Goal: Task Accomplishment & Management: Complete application form

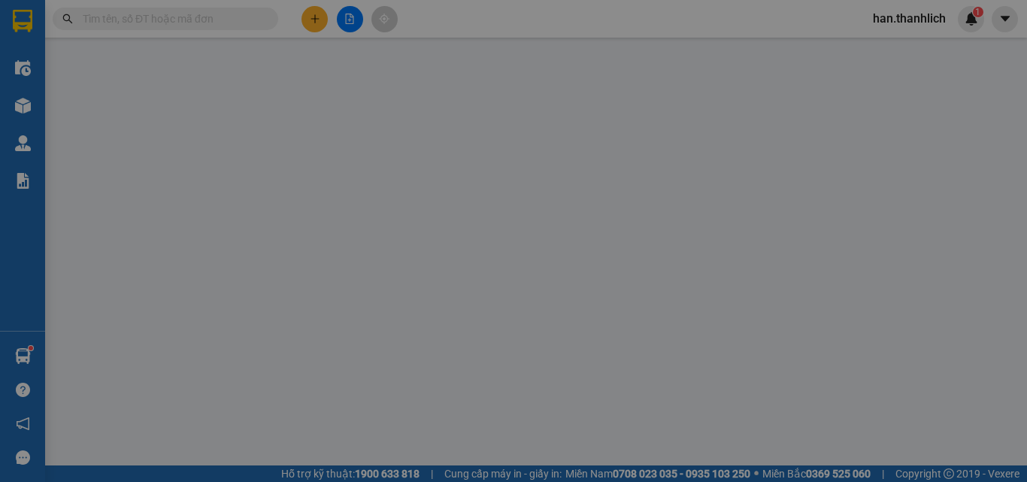
scroll to position [98, 0]
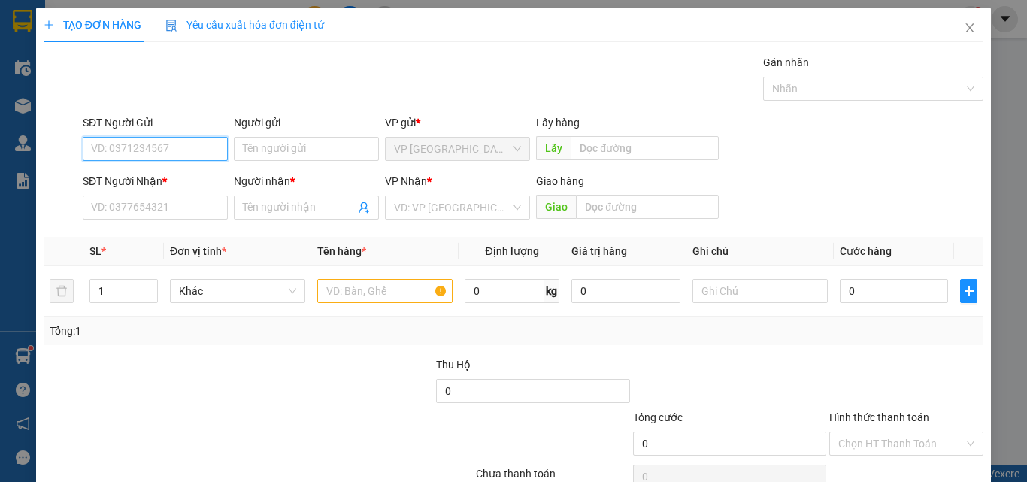
drag, startPoint x: 117, startPoint y: 153, endPoint x: 96, endPoint y: 139, distance: 25.0
click at [119, 148] on input "SĐT Người Gửi" at bounding box center [155, 149] width 145 height 24
click at [143, 164] on div "0764187801 0764187801" at bounding box center [154, 179] width 144 height 30
click at [166, 113] on div "Transit Pickup Surcharge Ids Transit Deliver Surcharge Ids Transit Deliver Surc…" at bounding box center [514, 290] width 940 height 473
click at [162, 140] on input "0764187" at bounding box center [155, 149] width 145 height 24
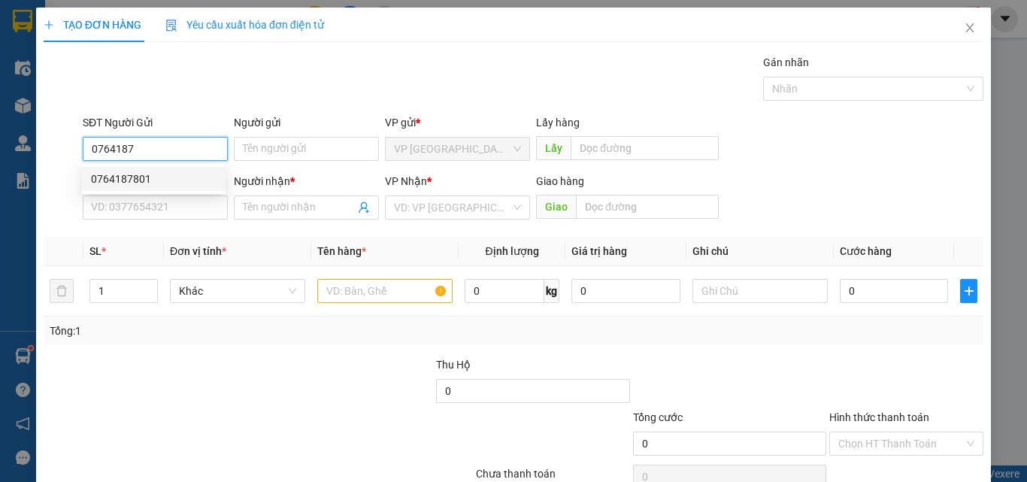
click at [162, 180] on div "0764187801" at bounding box center [154, 179] width 126 height 17
type input "0764187801"
type input "0908717788"
type input "trang"
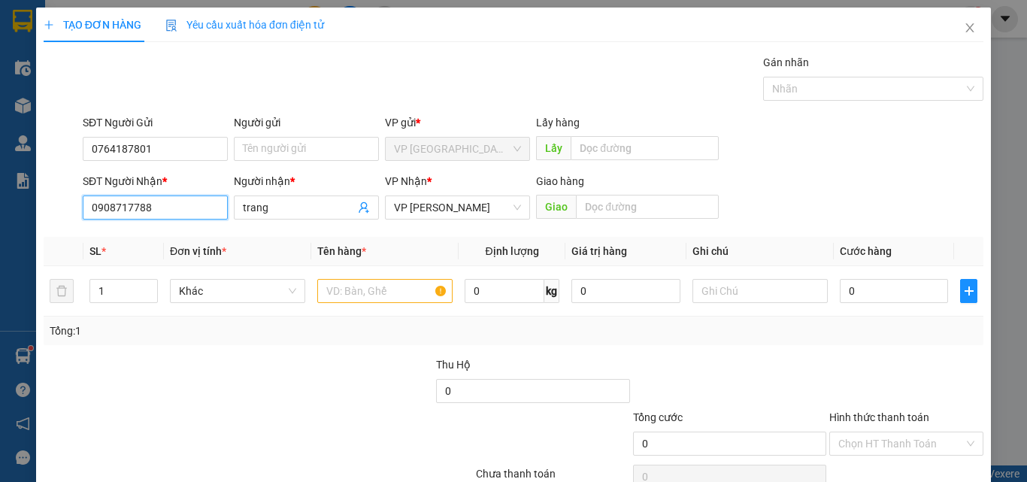
click at [180, 204] on input "0908717788" at bounding box center [155, 207] width 145 height 24
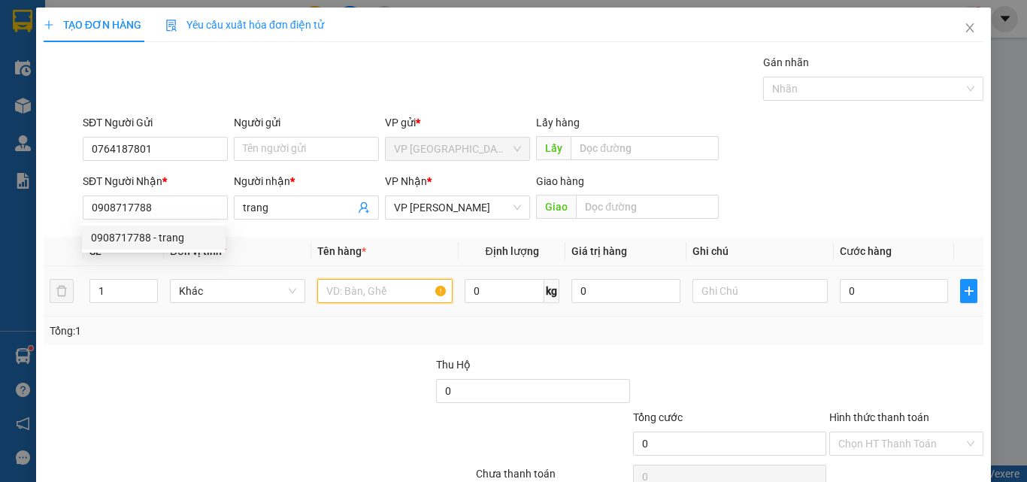
click at [374, 295] on input "text" at bounding box center [384, 291] width 135 height 24
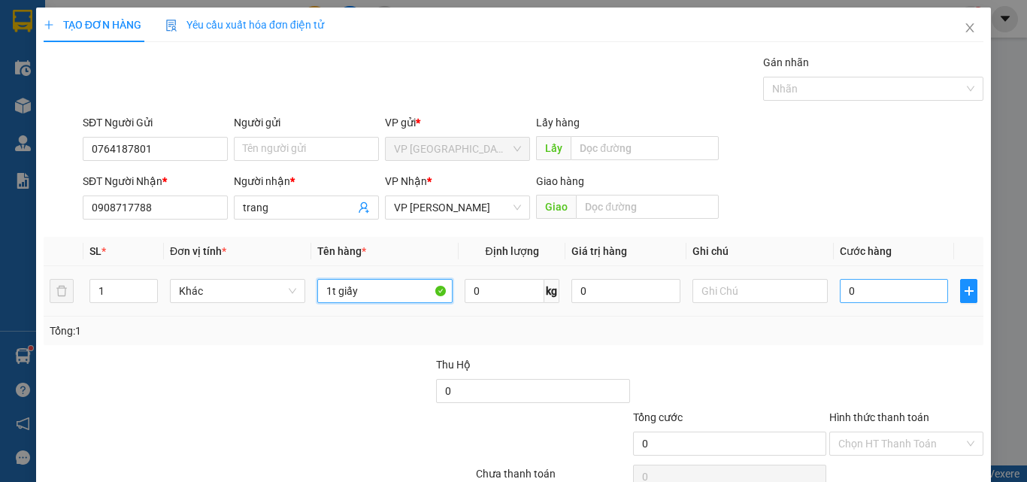
type input "1t giấy"
click at [860, 292] on input "0" at bounding box center [894, 291] width 108 height 24
type input "3"
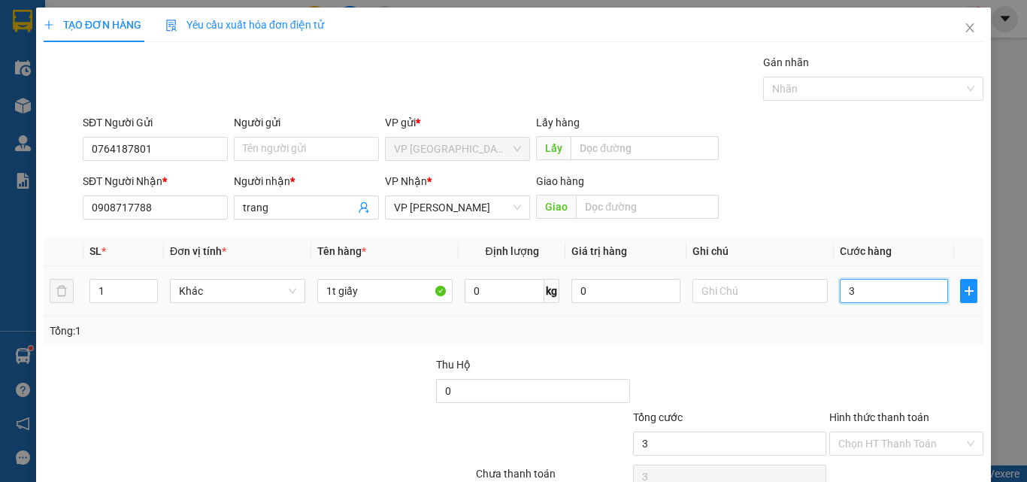
type input "30"
type input "300"
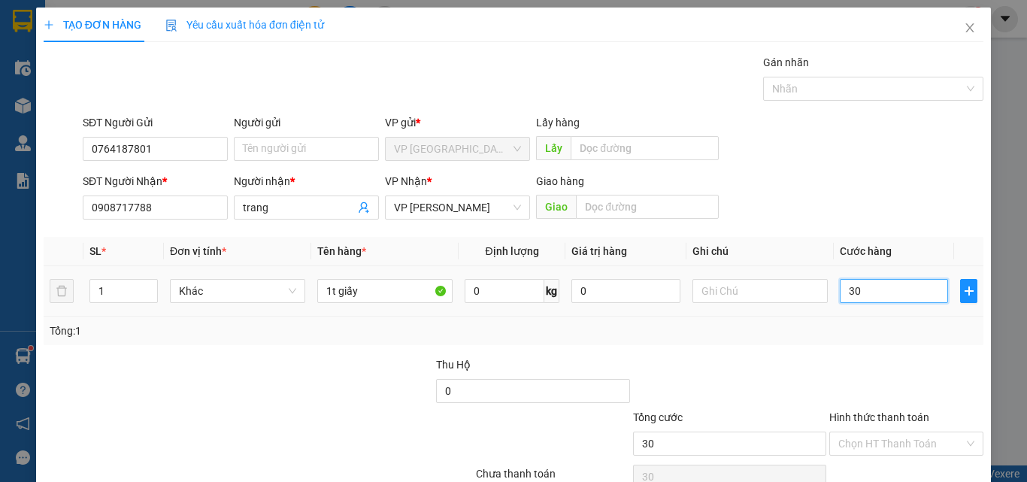
type input "300"
type input "3.000"
type input "30.000"
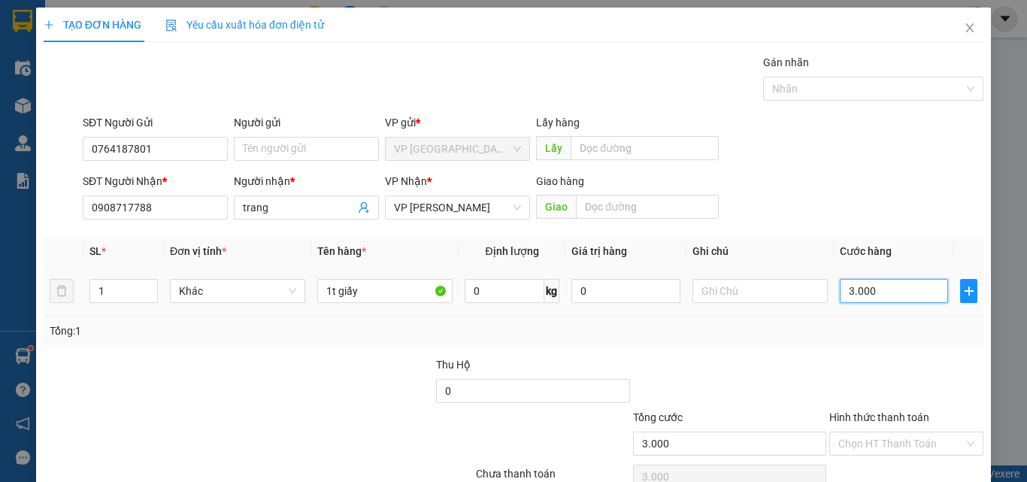
type input "30.000"
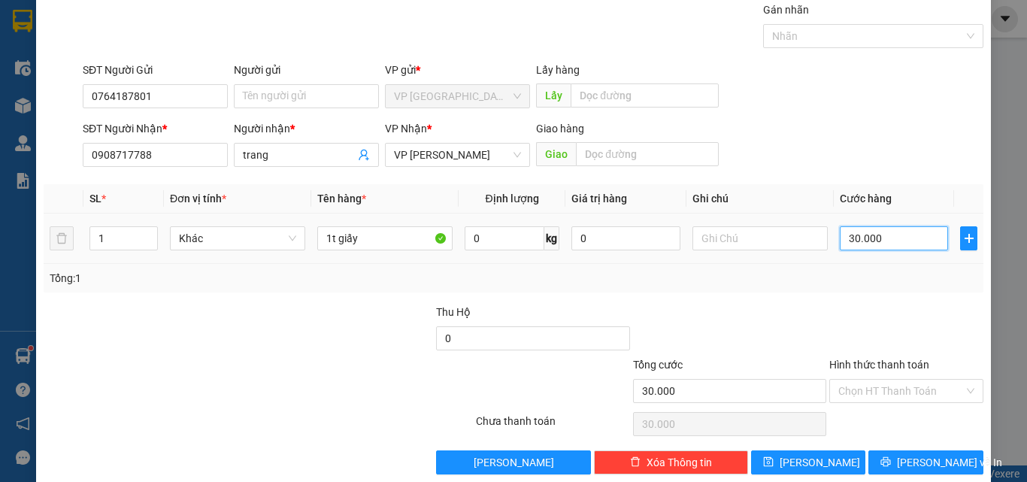
scroll to position [74, 0]
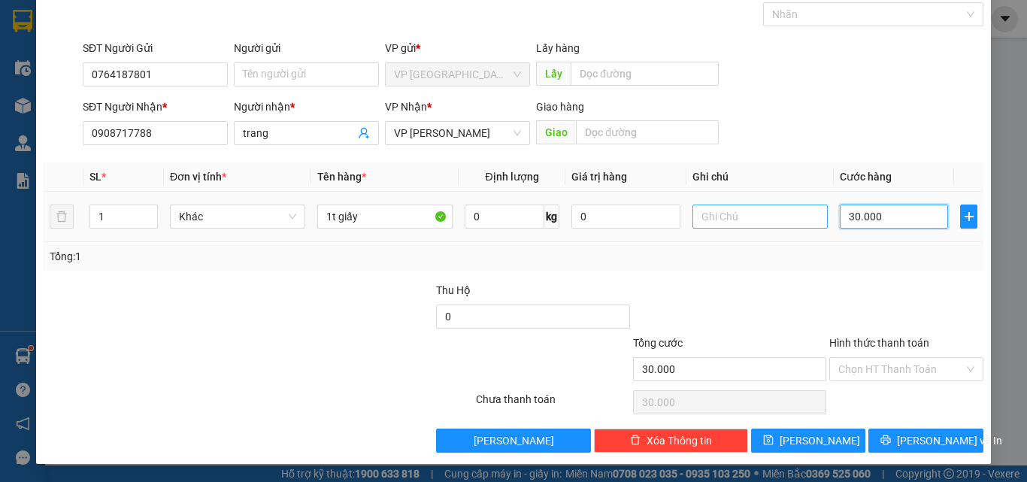
type input "30.000"
click at [722, 219] on input "text" at bounding box center [759, 216] width 135 height 24
type input "rau"
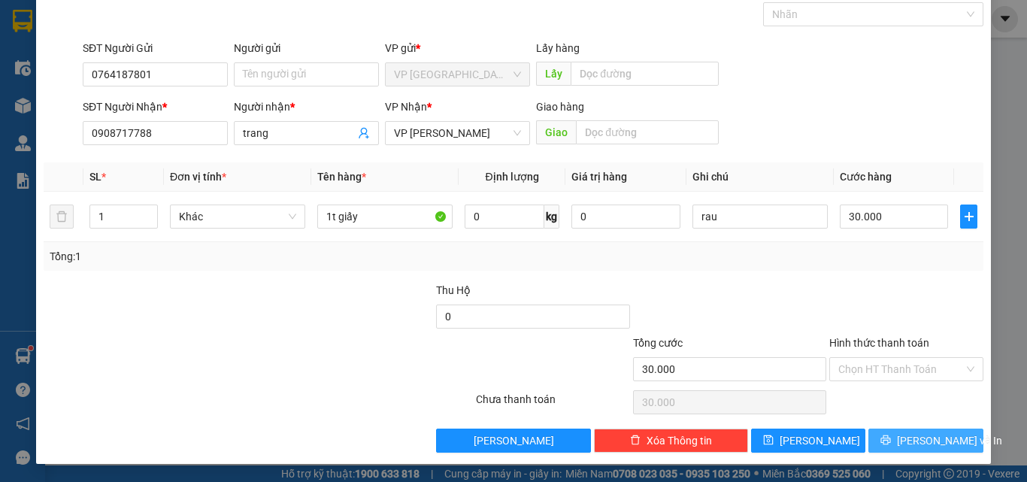
click at [916, 437] on span "[PERSON_NAME] và In" at bounding box center [949, 440] width 105 height 17
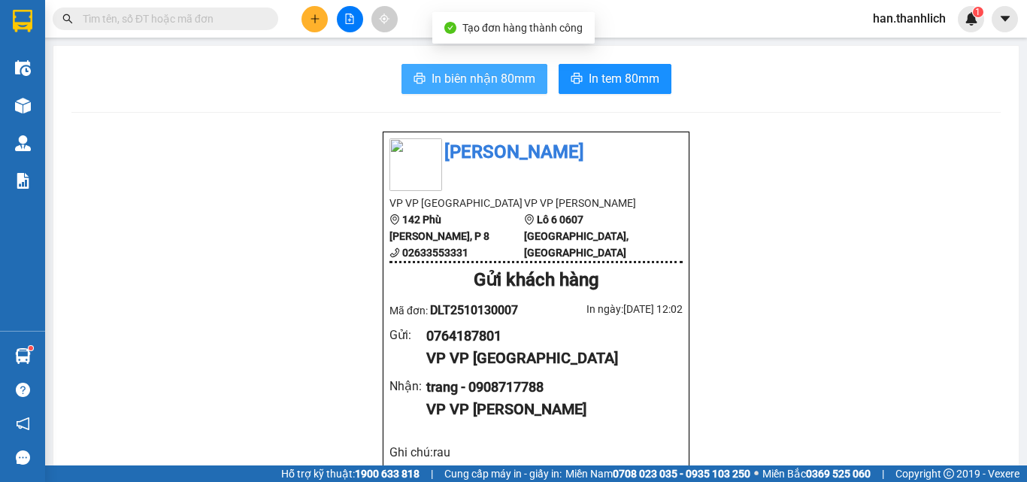
click at [479, 69] on span "In biên nhận 80mm" at bounding box center [484, 78] width 104 height 19
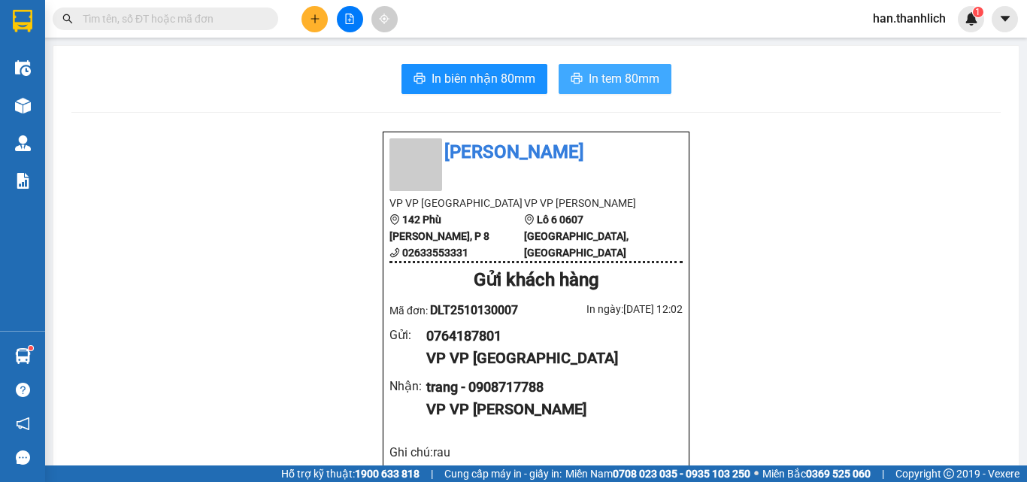
click at [628, 80] on span "In tem 80mm" at bounding box center [624, 78] width 71 height 19
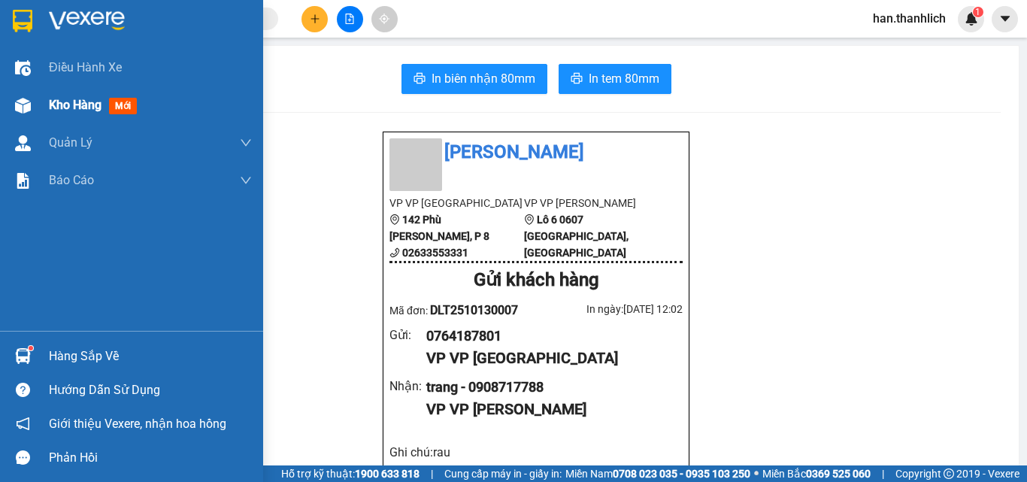
click at [53, 96] on div "Kho hàng mới" at bounding box center [96, 104] width 94 height 19
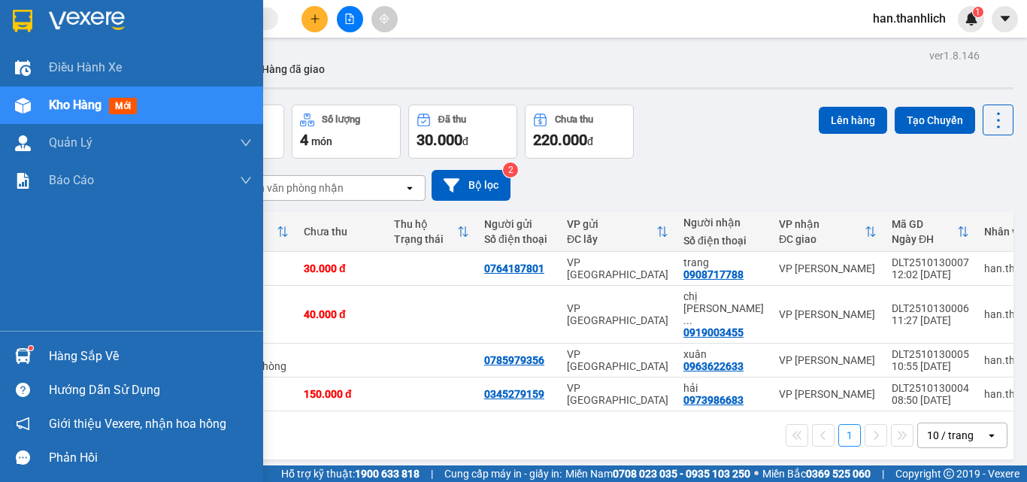
click at [66, 357] on div "Hàng sắp về" at bounding box center [150, 356] width 203 height 23
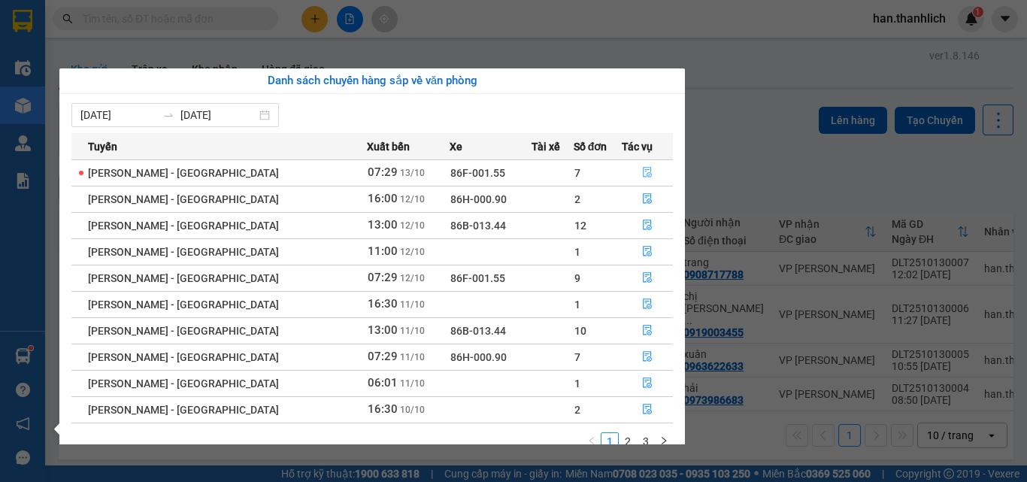
click at [649, 177] on button "button" at bounding box center [648, 173] width 50 height 24
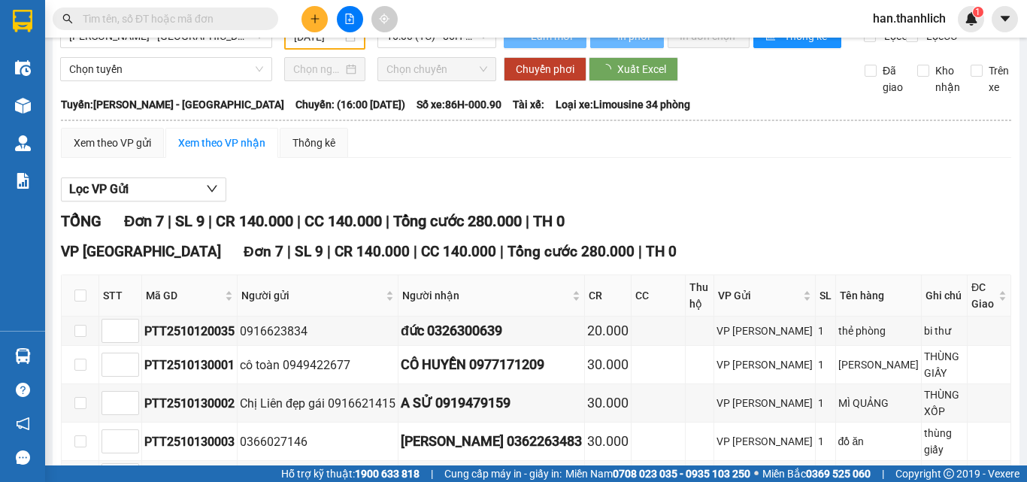
type input "[DATE]"
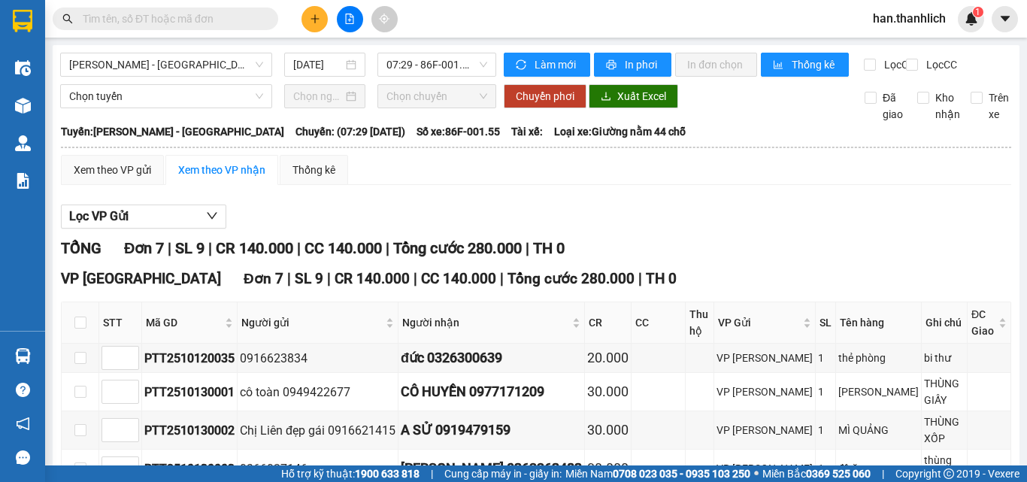
click at [307, 15] on button at bounding box center [314, 19] width 26 height 26
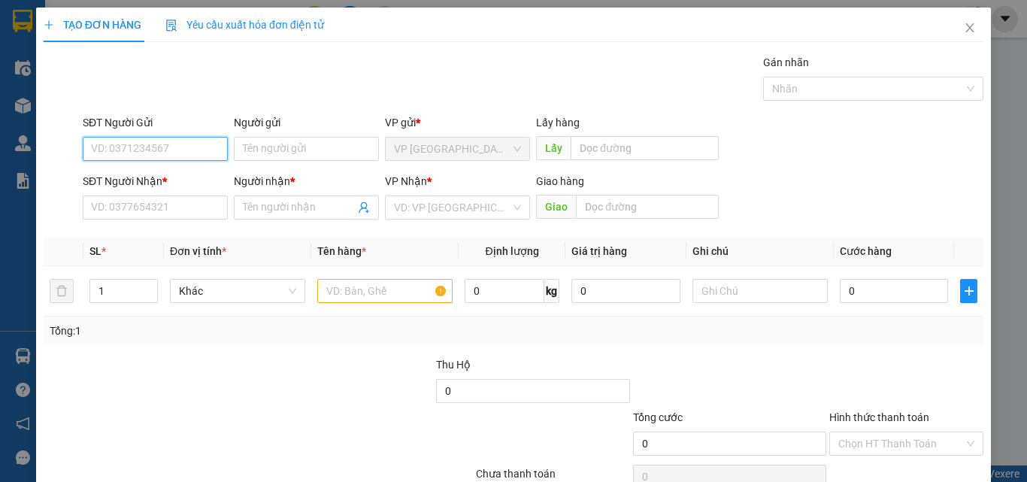
click at [171, 145] on input "SĐT Người Gửi" at bounding box center [155, 149] width 145 height 24
type input "0933390954"
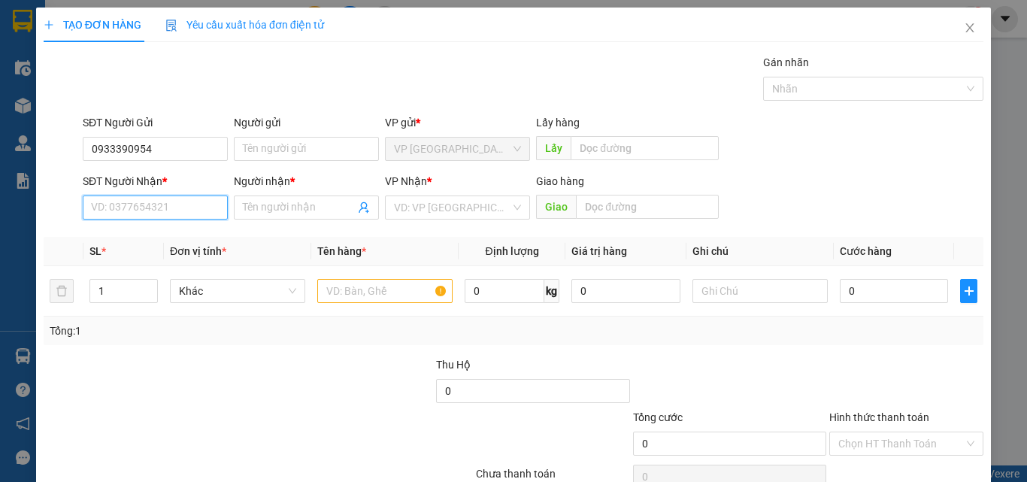
click at [128, 206] on input "SĐT Người Nhận *" at bounding box center [155, 207] width 145 height 24
click at [110, 211] on input "0389830392" at bounding box center [155, 207] width 145 height 24
click at [116, 210] on input "0389830392" at bounding box center [155, 207] width 145 height 24
click at [135, 207] on input "0389830392" at bounding box center [155, 207] width 145 height 24
type input "0389830392"
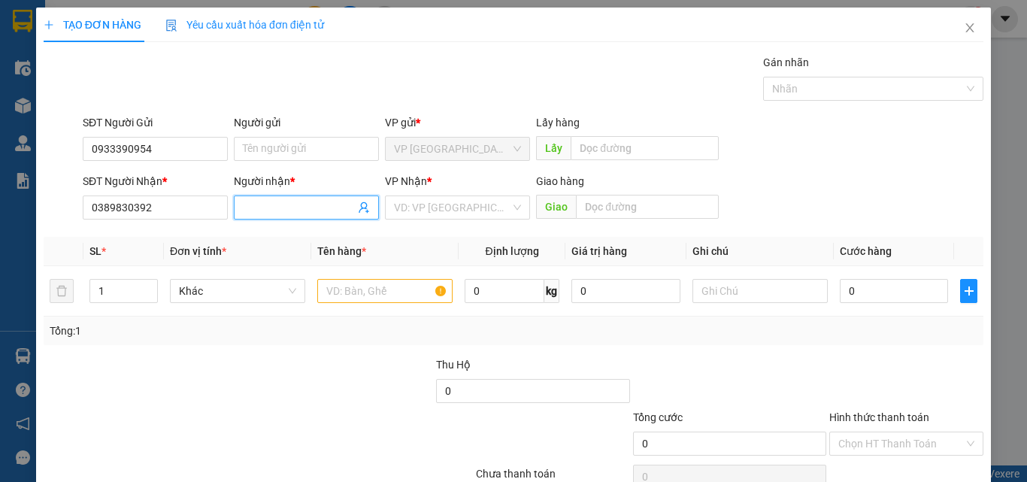
click at [291, 208] on input "Người nhận *" at bounding box center [299, 207] width 112 height 17
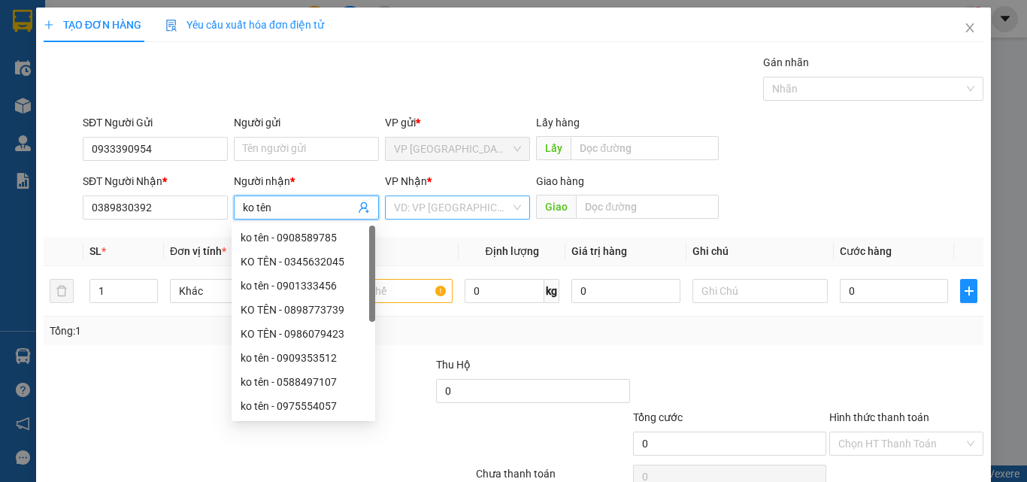
type input "ko tên"
click at [504, 208] on input "search" at bounding box center [452, 207] width 117 height 23
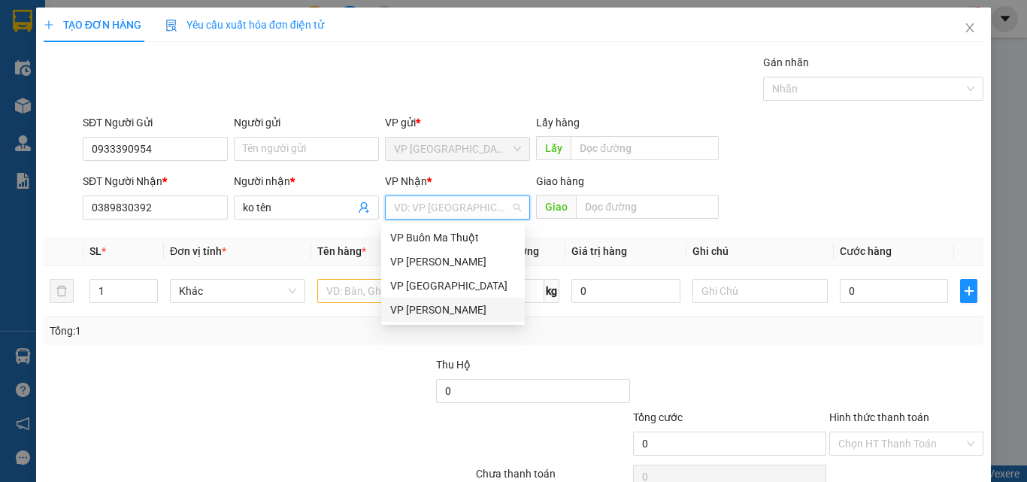
click at [462, 303] on div "VP [PERSON_NAME]" at bounding box center [453, 309] width 126 height 17
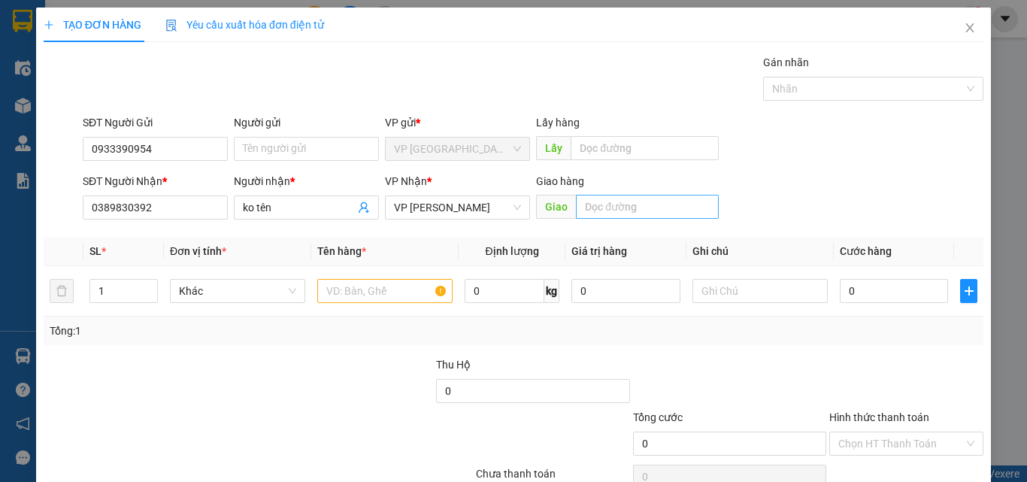
drag, startPoint x: 607, startPoint y: 190, endPoint x: 607, endPoint y: 200, distance: 9.8
click at [607, 191] on div "Giao hàng" at bounding box center [627, 184] width 183 height 23
drag, startPoint x: 607, startPoint y: 200, endPoint x: 612, endPoint y: 189, distance: 11.5
click at [607, 201] on input "text" at bounding box center [647, 207] width 143 height 24
type input "sông lũy"
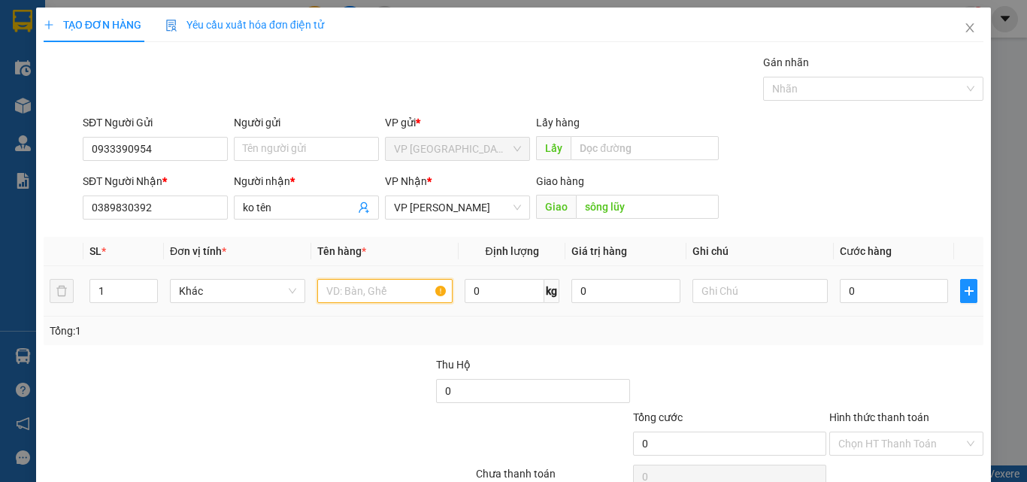
click at [358, 296] on input "text" at bounding box center [384, 291] width 135 height 24
type input "1 túi"
click at [880, 292] on input "0" at bounding box center [894, 291] width 108 height 24
type input "4"
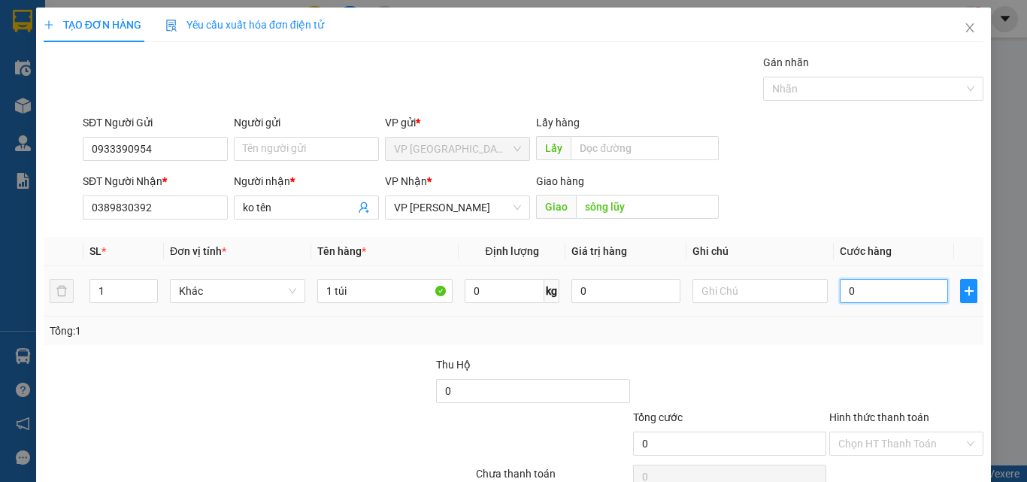
type input "4"
type input "40"
type input "400"
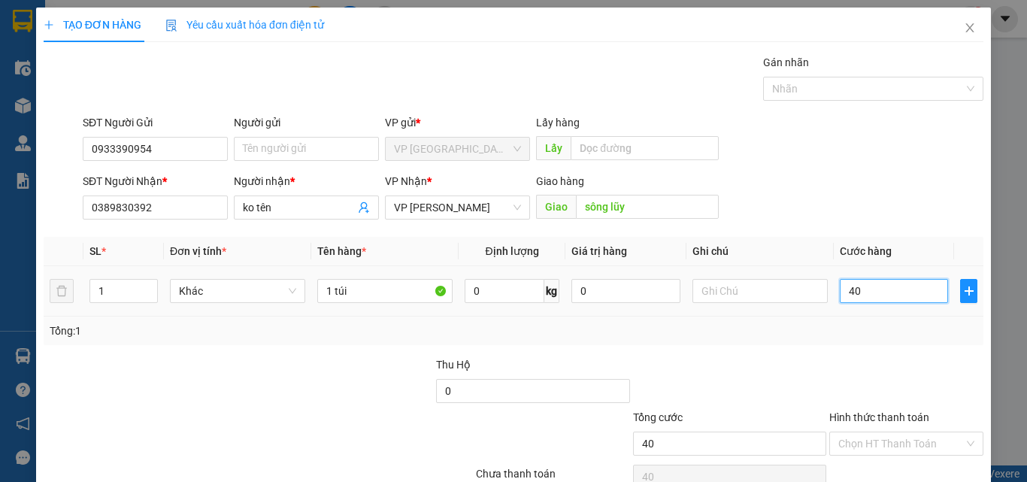
type input "400"
type input "4.000"
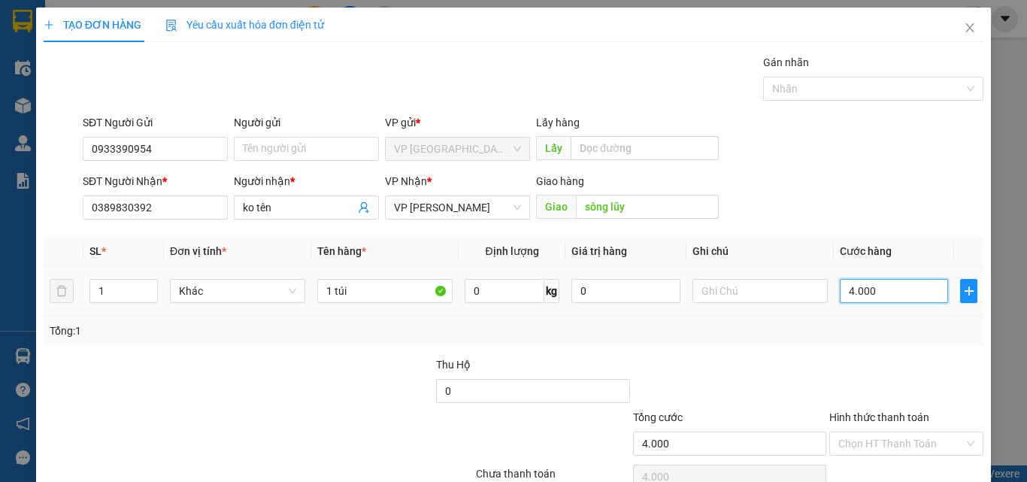
type input "40.000"
type input "400.000"
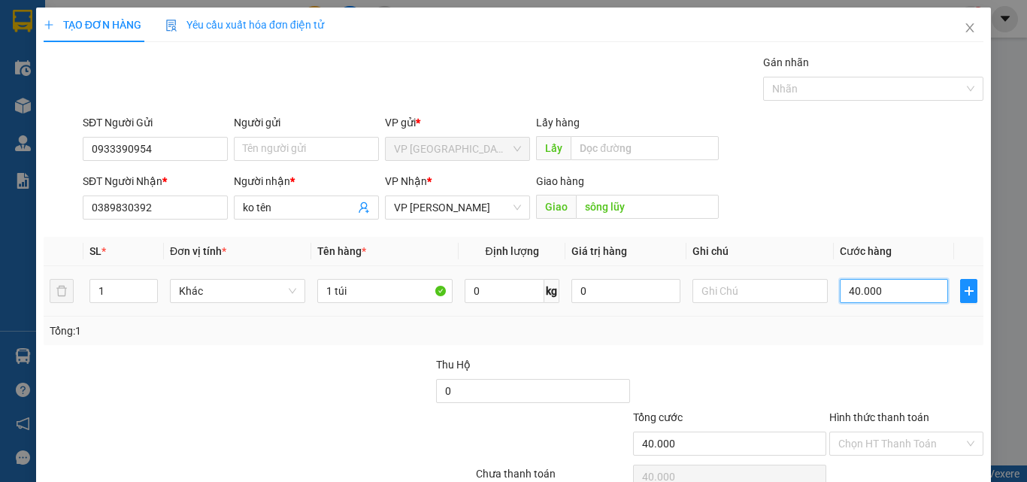
type input "400.000"
click at [868, 327] on div "Tổng: 1" at bounding box center [514, 331] width 928 height 17
click at [886, 287] on input "400.000" at bounding box center [894, 291] width 108 height 24
type input "4"
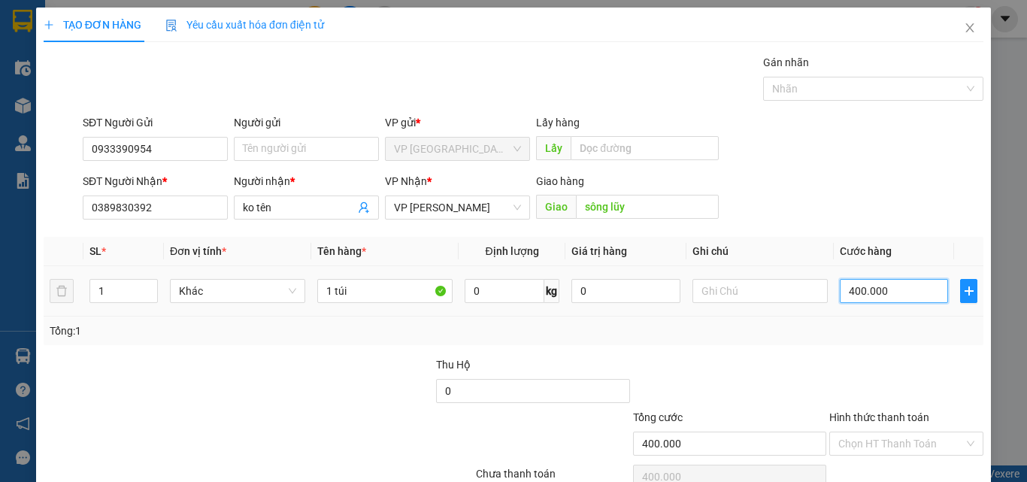
type input "4"
type input "40"
type input "400"
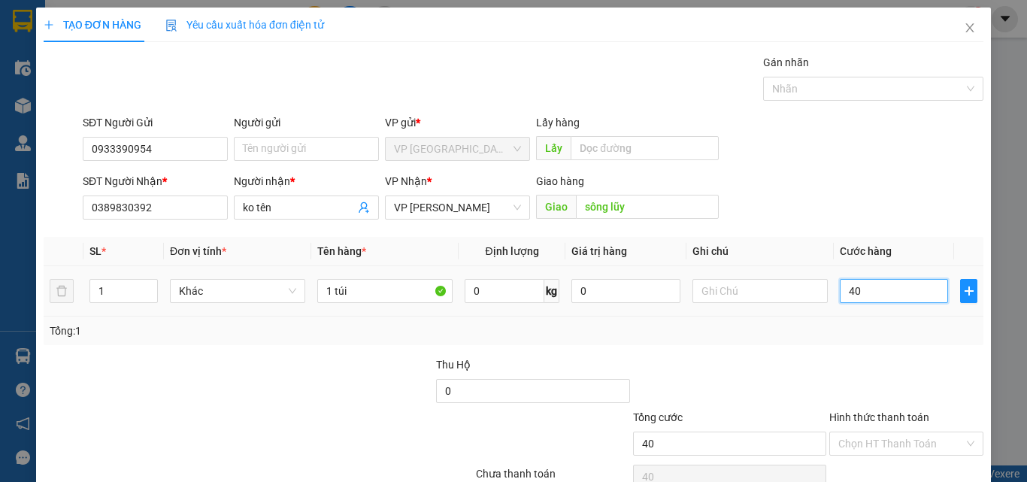
type input "400"
type input "4.000"
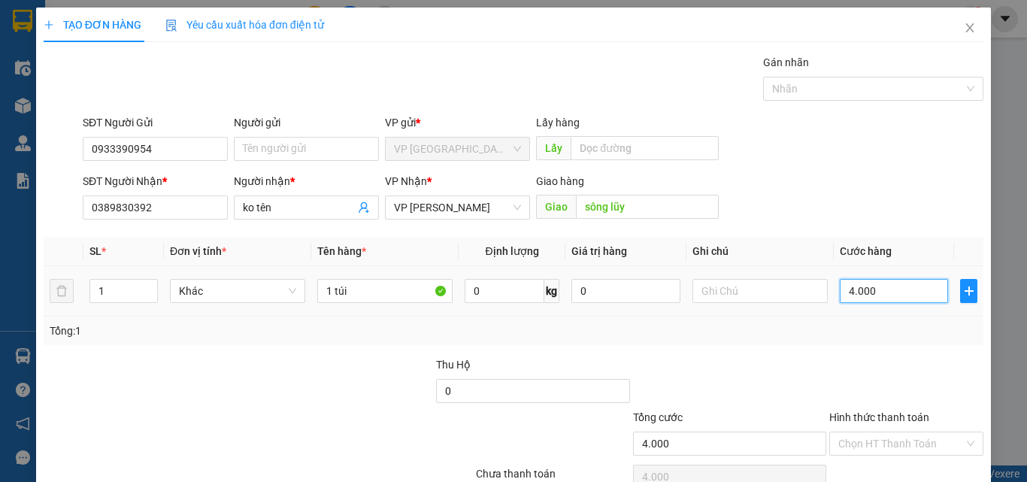
type input "40.000"
click at [892, 396] on div at bounding box center [906, 382] width 157 height 53
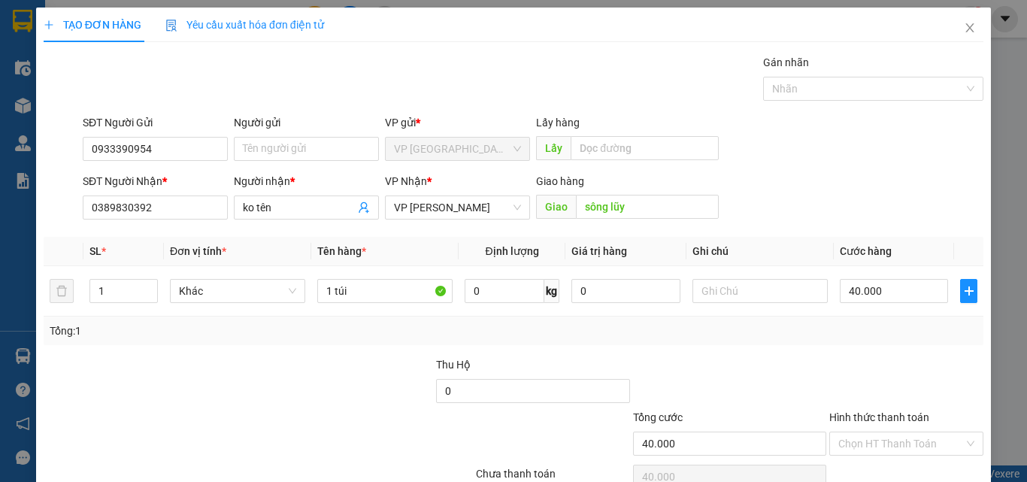
click at [762, 371] on div at bounding box center [730, 382] width 196 height 53
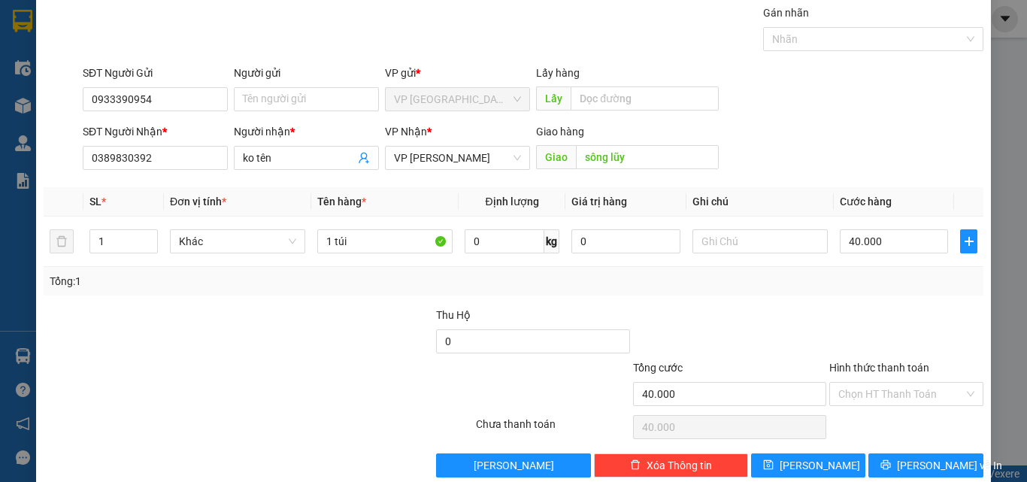
scroll to position [74, 0]
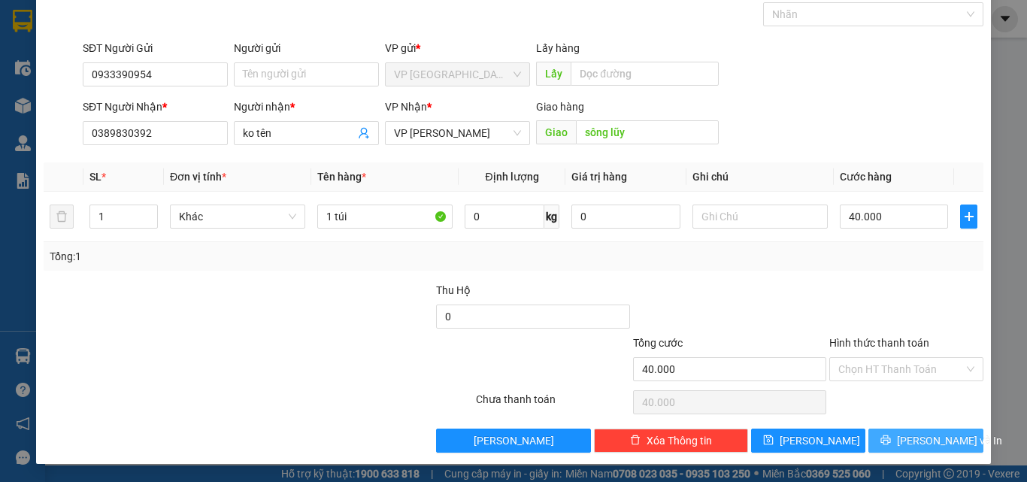
click at [929, 432] on button "[PERSON_NAME] và In" at bounding box center [925, 441] width 115 height 24
